Goal: Information Seeking & Learning: Understand process/instructions

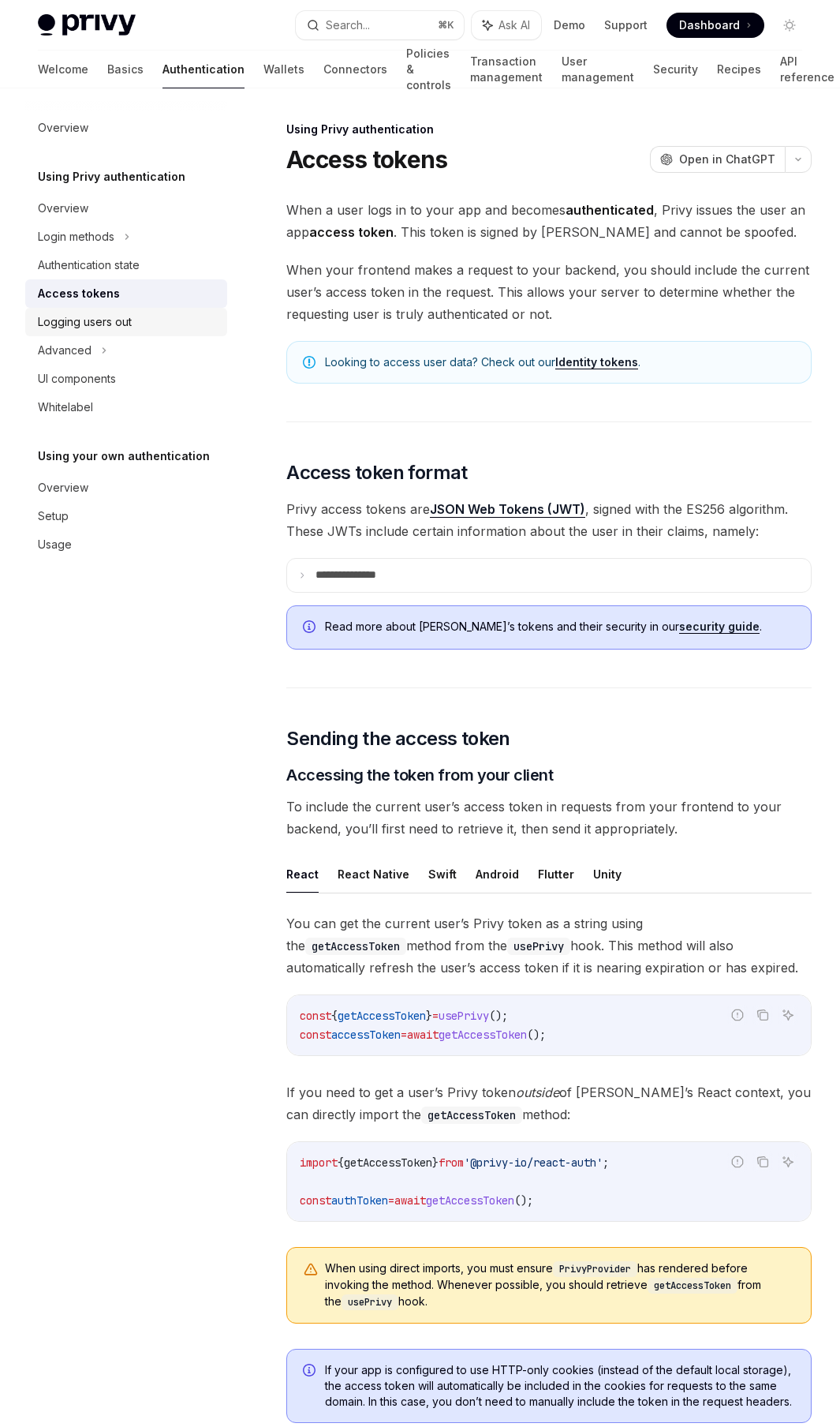
scroll to position [2280, 0]
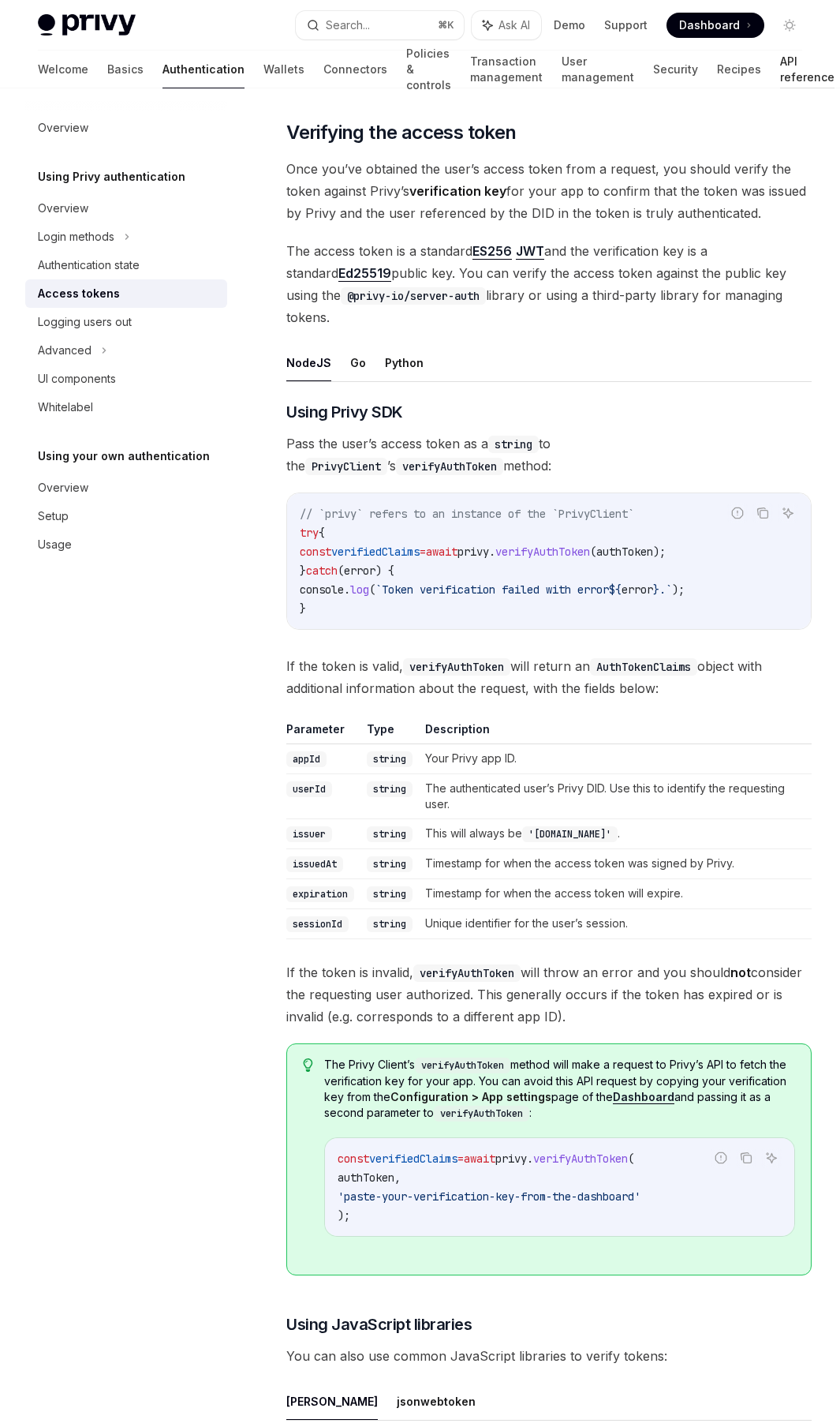
click at [781, 67] on link "API reference" at bounding box center [808, 69] width 54 height 37
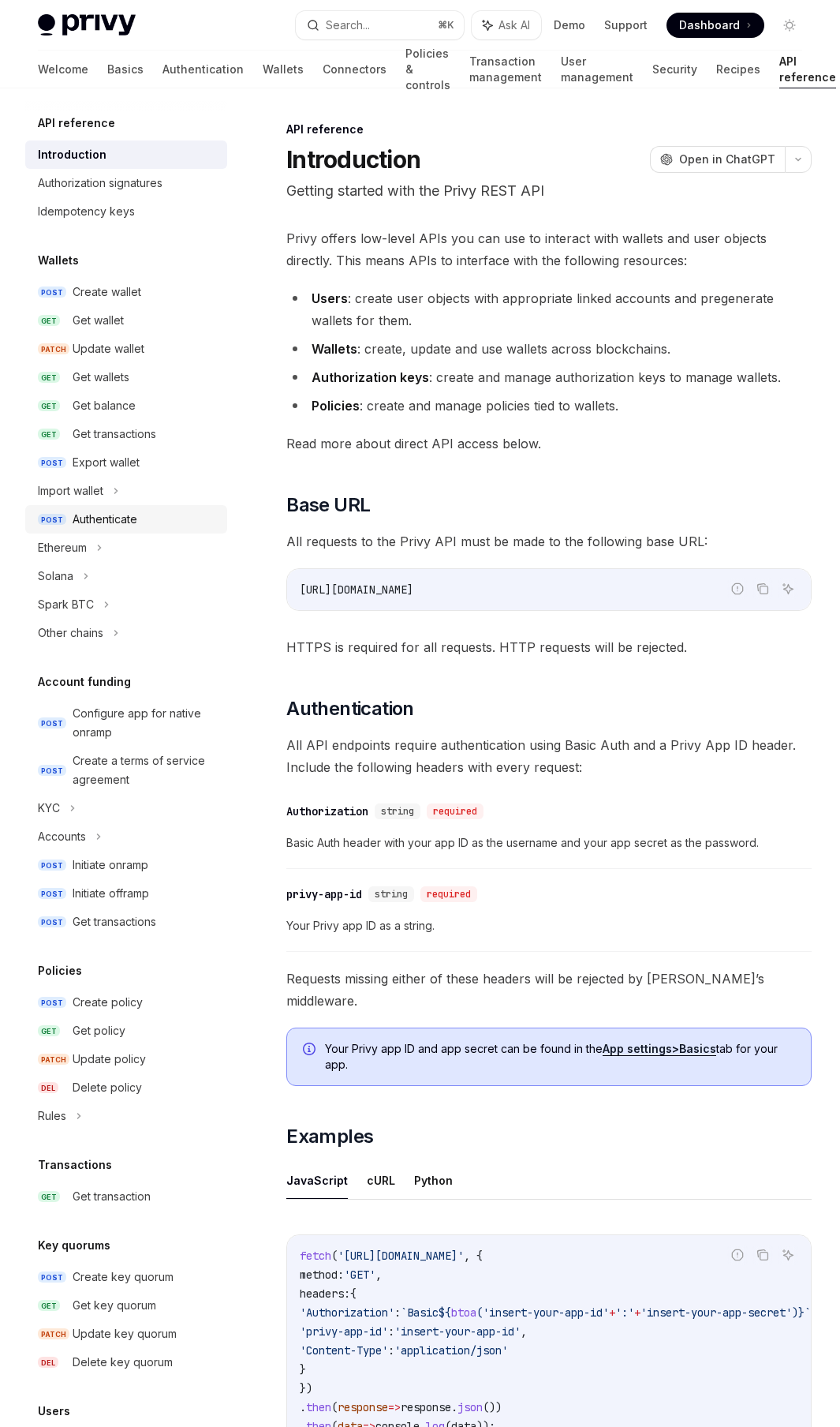
click at [155, 531] on link "POST Authenticate" at bounding box center [126, 520] width 202 height 29
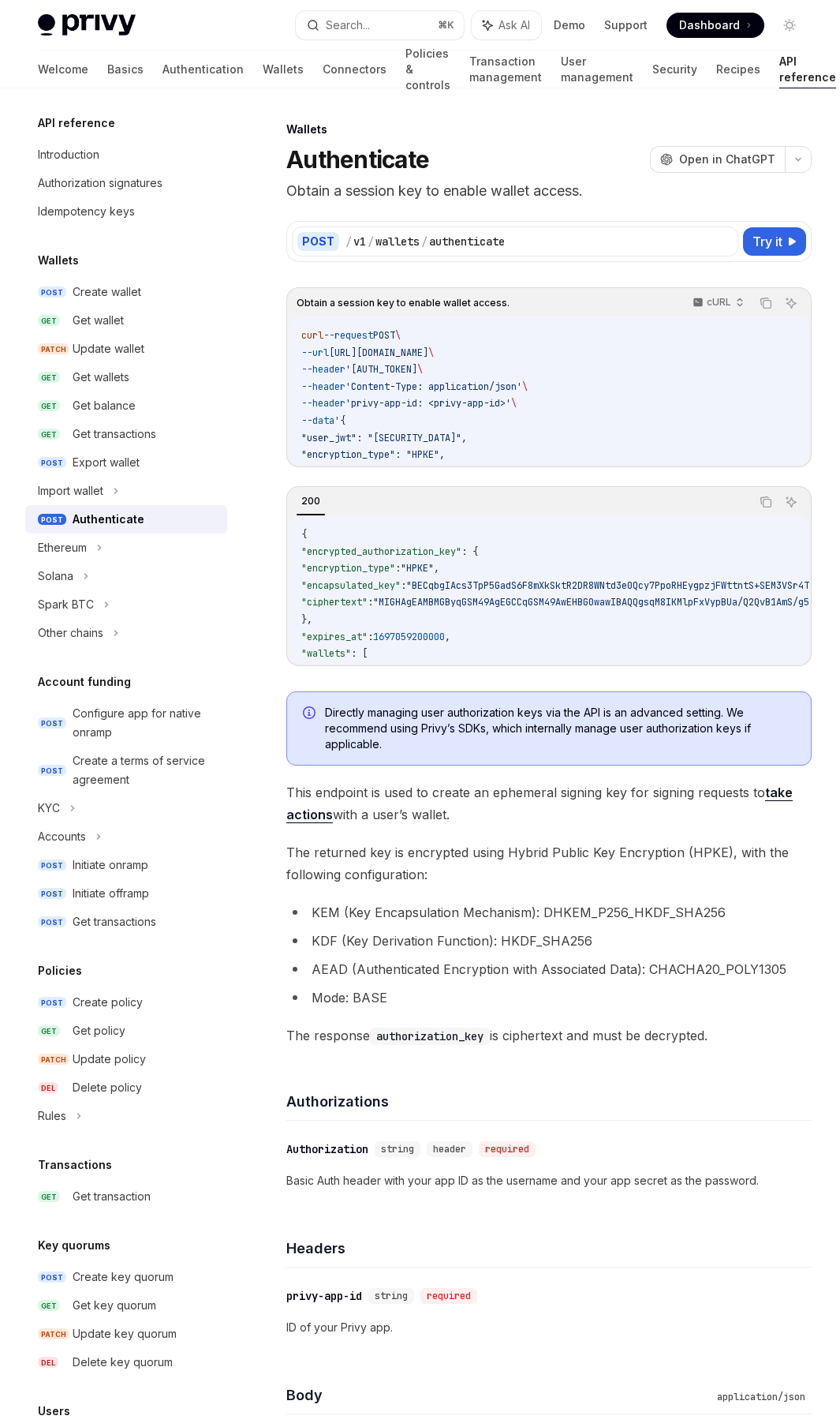
type textarea "*"
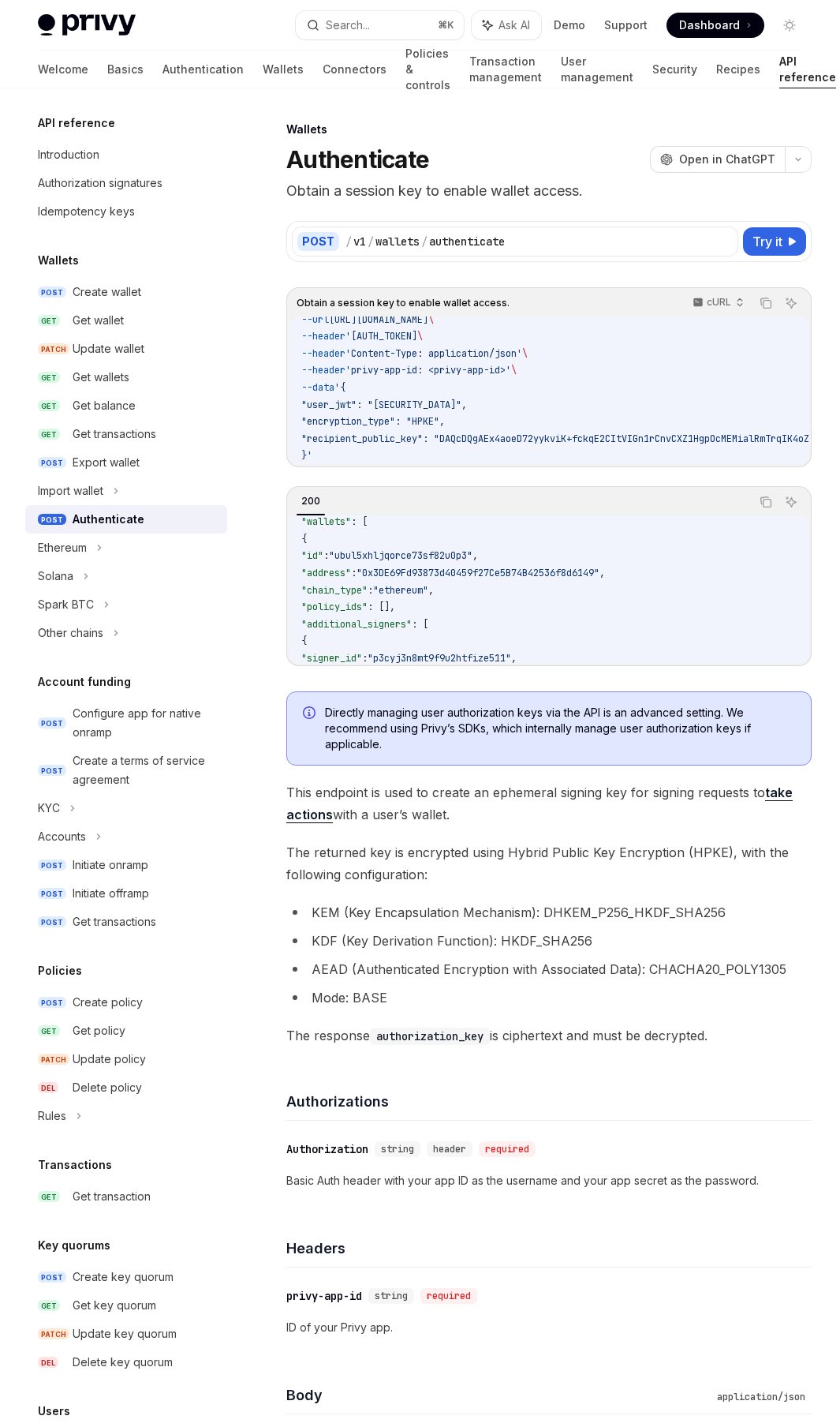
scroll to position [137, 0]
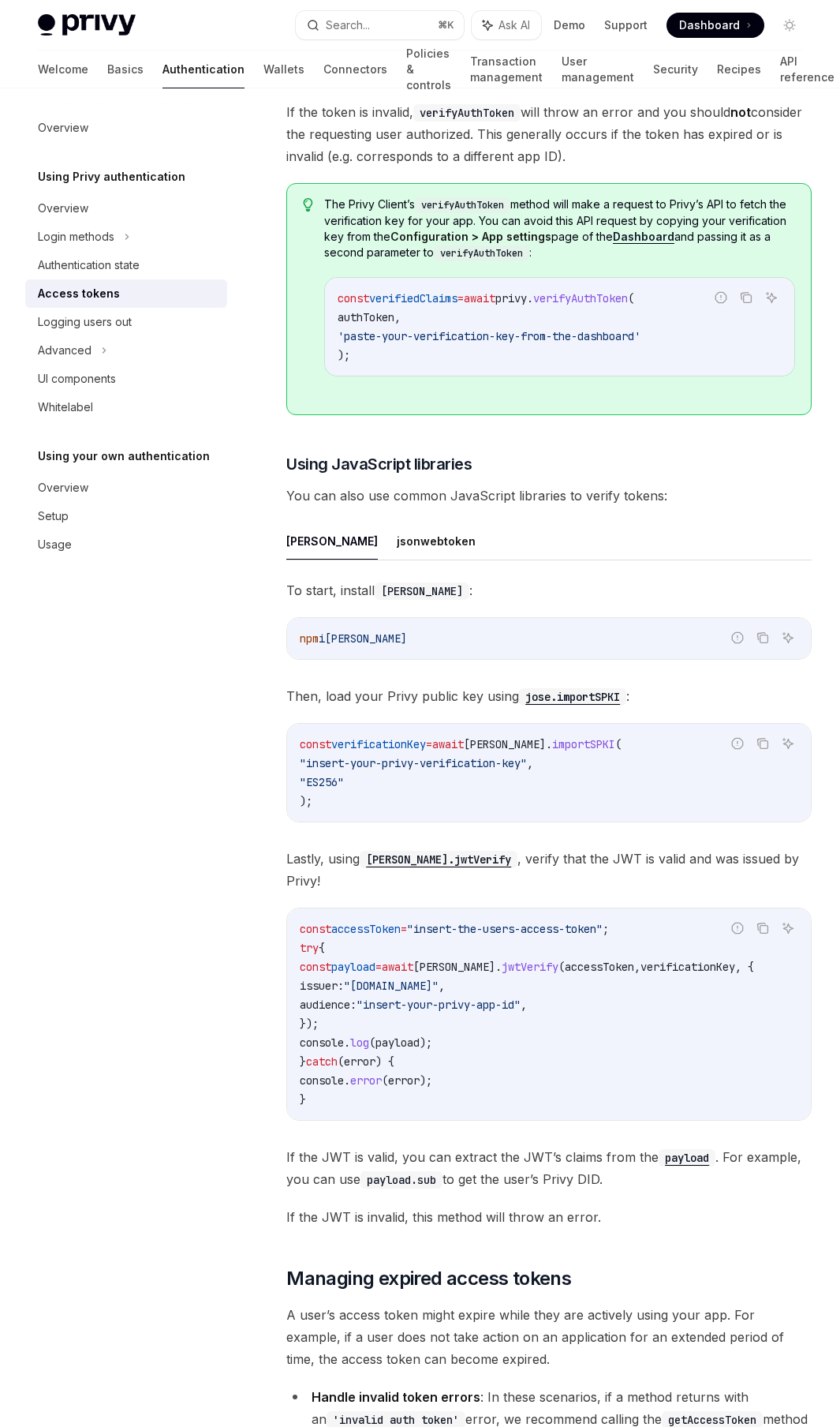
scroll to position [3502, 0]
